Goal: Information Seeking & Learning: Learn about a topic

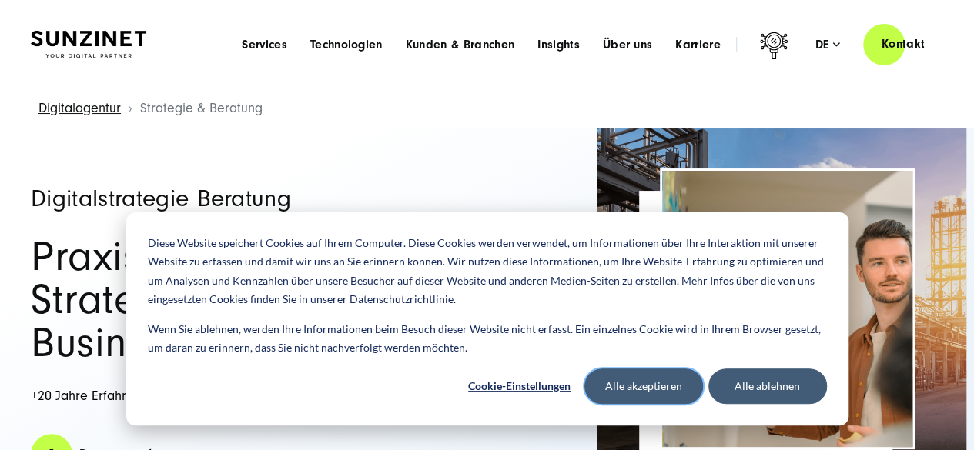
click at [654, 379] on button "Alle akzeptieren" at bounding box center [643, 386] width 119 height 35
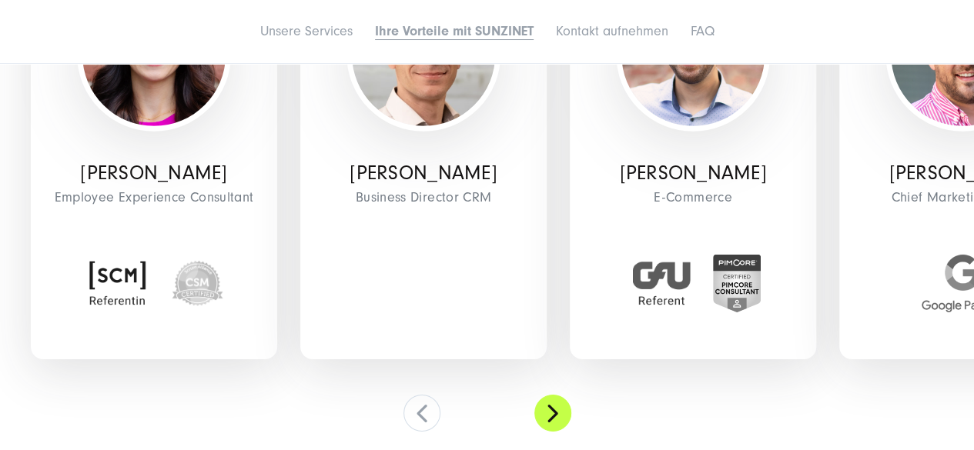
scroll to position [5234, 0]
click at [557, 420] on button at bounding box center [552, 412] width 37 height 37
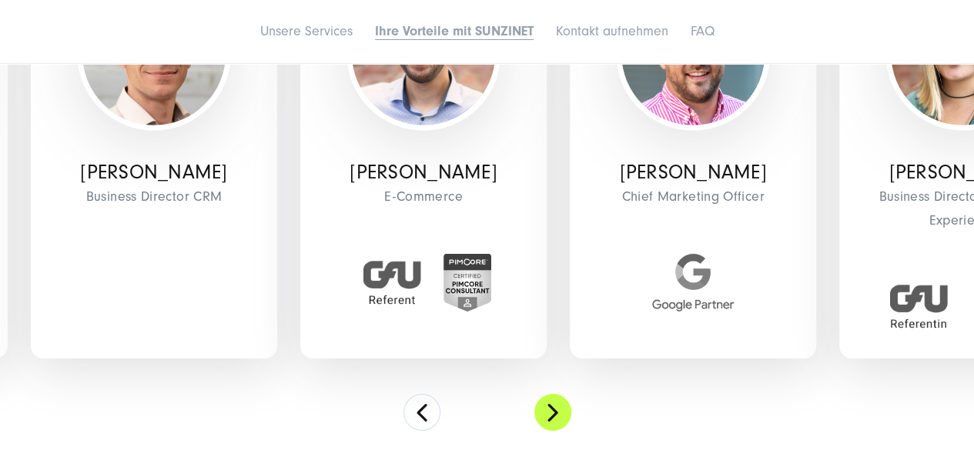
click at [557, 420] on button at bounding box center [552, 412] width 37 height 37
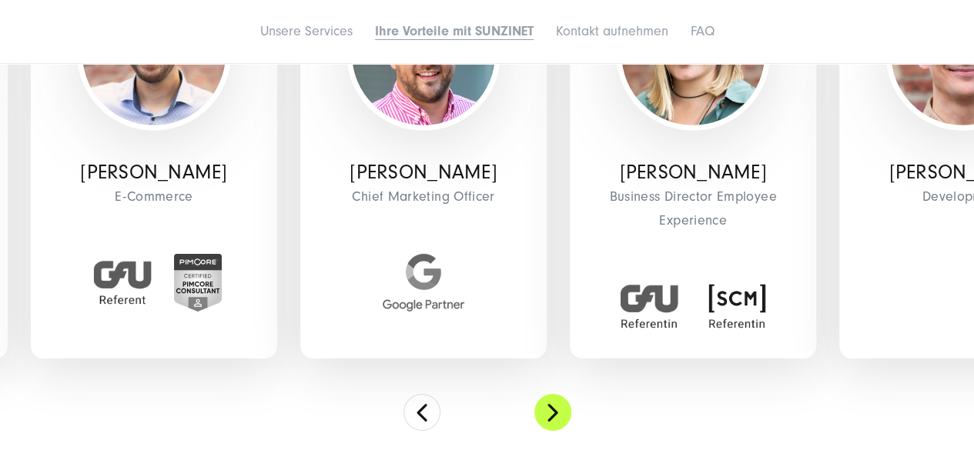
click at [557, 420] on button at bounding box center [552, 412] width 37 height 37
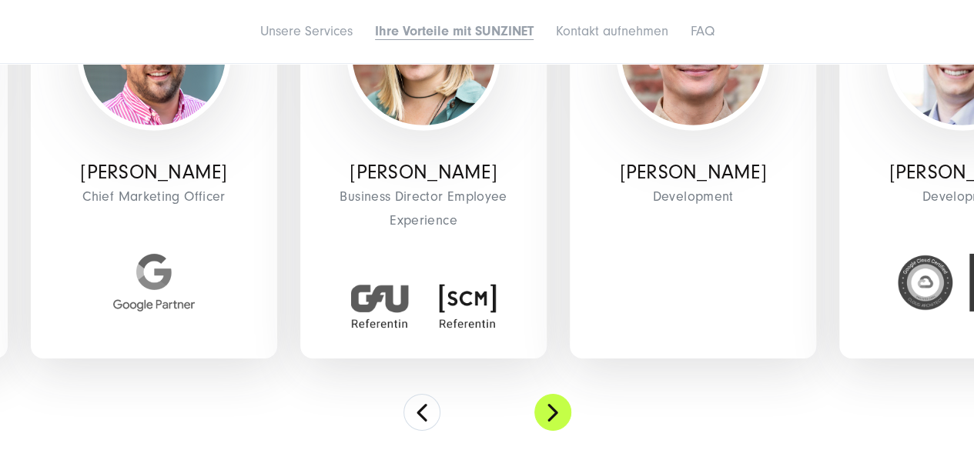
click at [557, 420] on button at bounding box center [552, 412] width 37 height 37
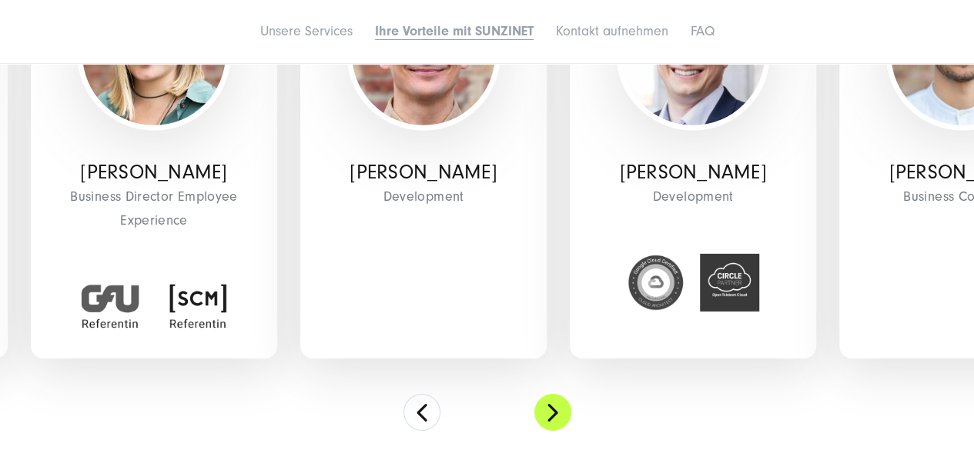
click at [557, 420] on button at bounding box center [552, 412] width 37 height 37
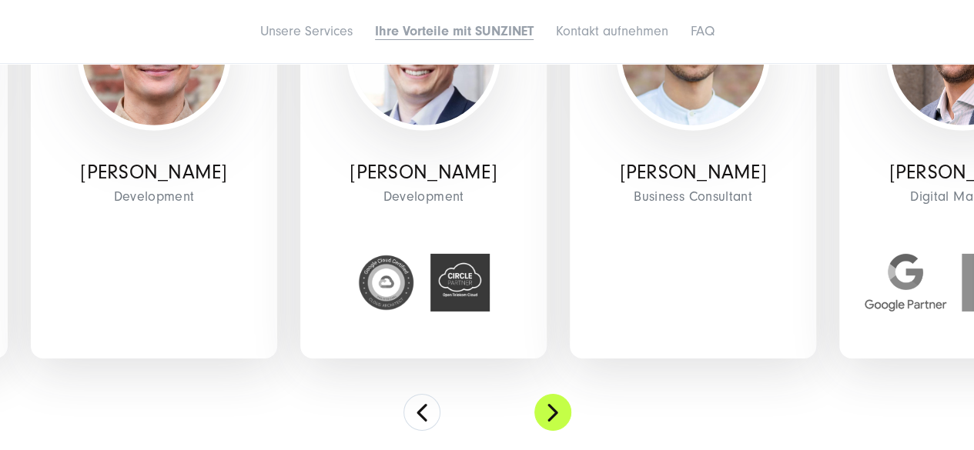
click at [557, 420] on button at bounding box center [552, 412] width 37 height 37
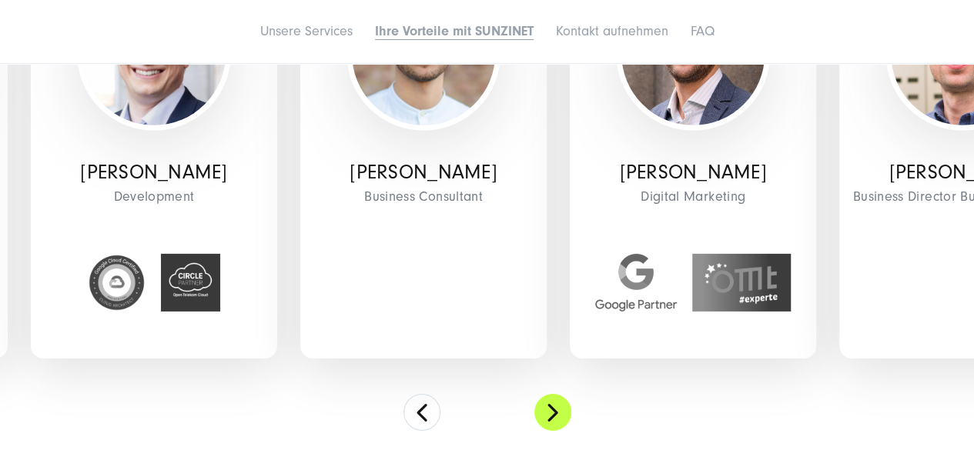
click at [557, 420] on button at bounding box center [552, 412] width 37 height 37
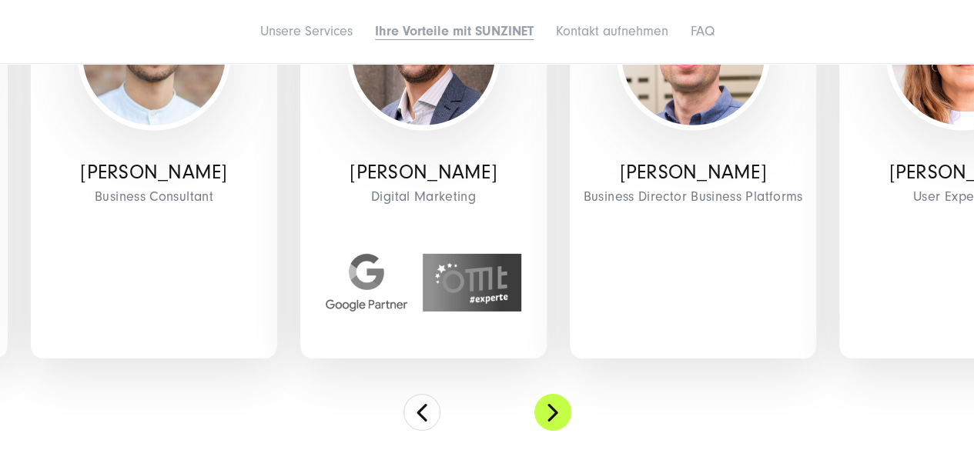
click at [557, 420] on button at bounding box center [552, 412] width 37 height 37
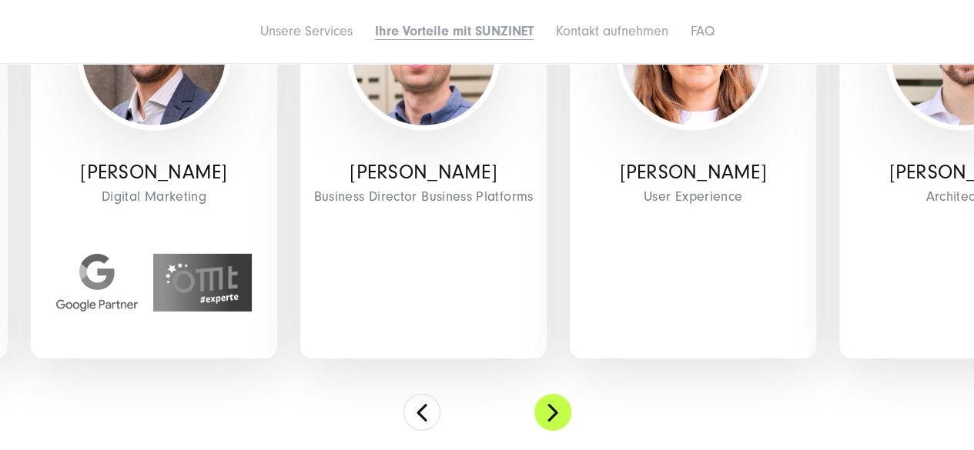
click at [557, 420] on button at bounding box center [552, 412] width 37 height 37
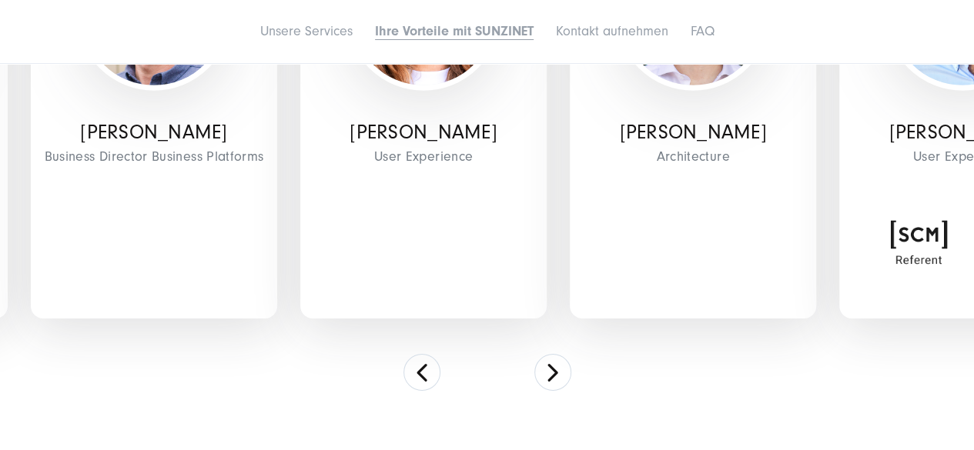
scroll to position [5388, 0]
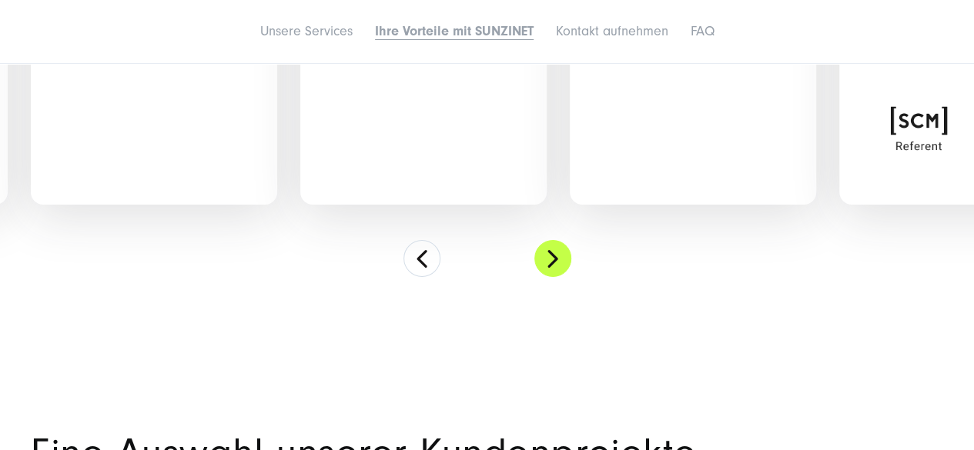
click at [565, 262] on button at bounding box center [552, 258] width 37 height 37
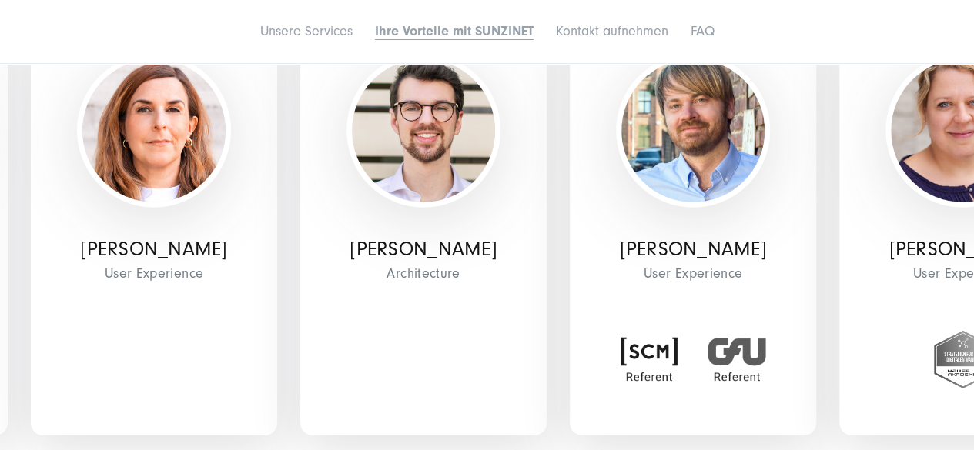
scroll to position [5234, 0]
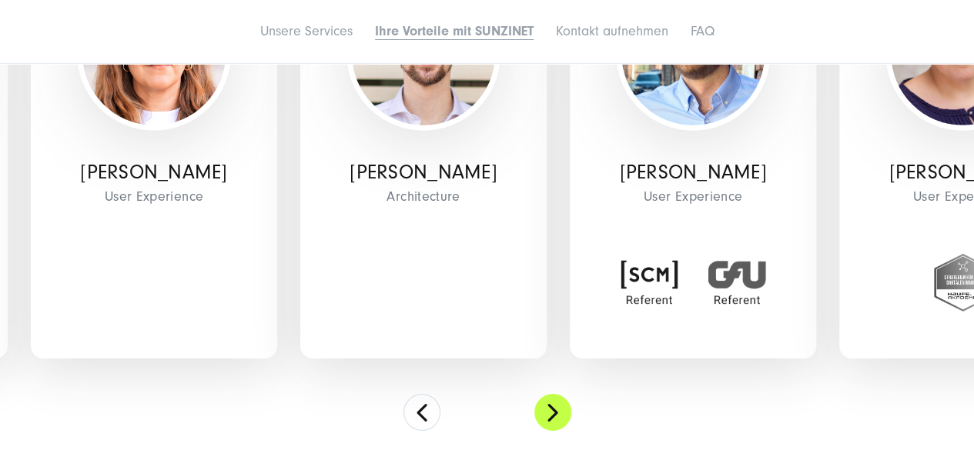
click at [545, 406] on button at bounding box center [552, 412] width 37 height 37
